Goal: Information Seeking & Learning: Learn about a topic

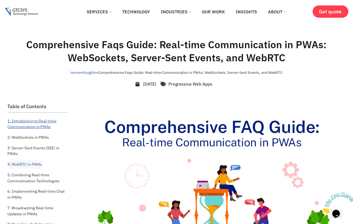
click at [41, 127] on link "1: Introduction to Real-time Communication in PWAs" at bounding box center [38, 124] width 60 height 14
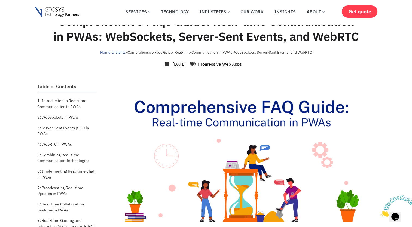
click at [117, 52] on link "Insights" at bounding box center [119, 52] width 14 height 5
